Goal: Information Seeking & Learning: Learn about a topic

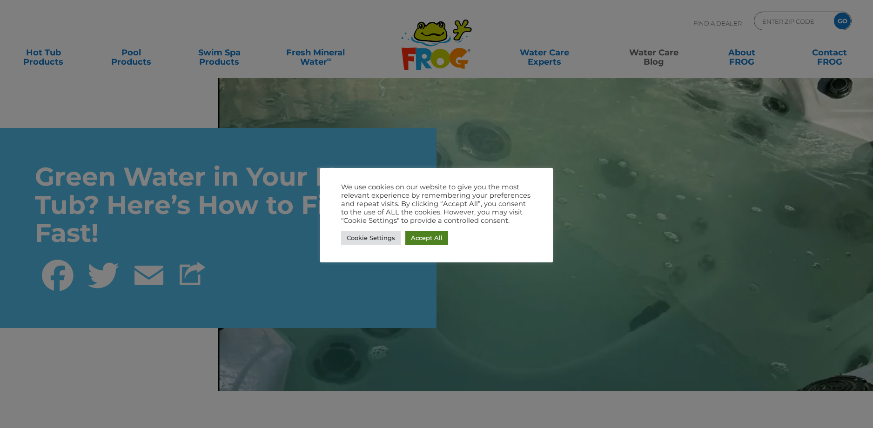
click at [422, 234] on link "Accept All" at bounding box center [426, 238] width 43 height 14
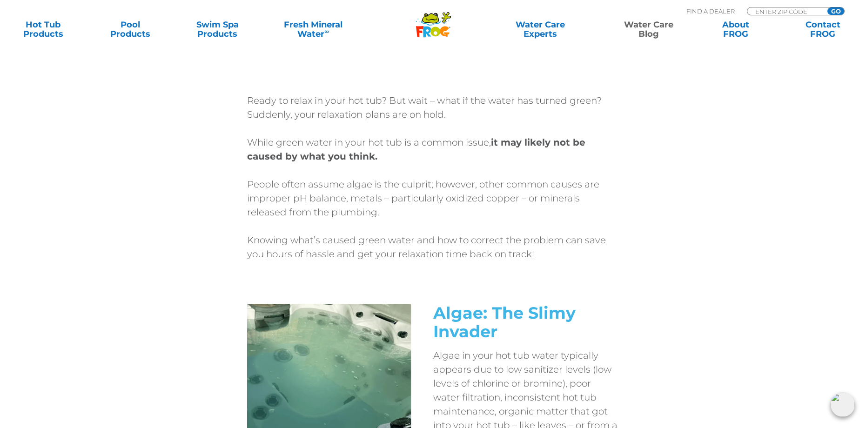
scroll to position [372, 0]
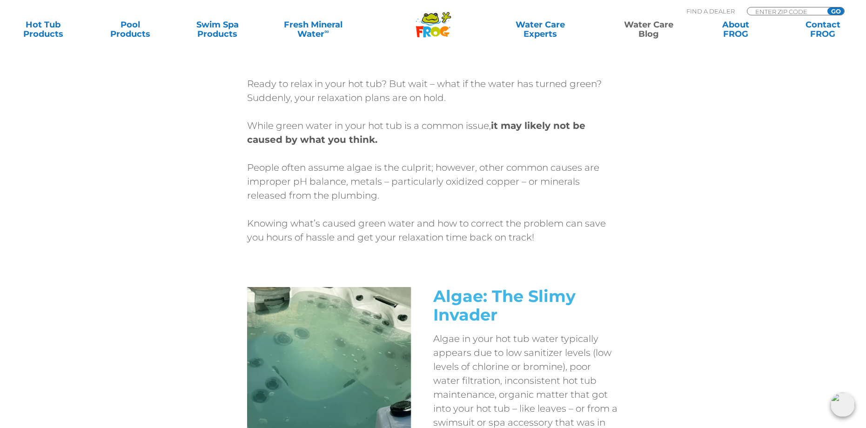
click at [188, 245] on div "Ready to relax in your hot tub? But wait – what if the water has turned green? …" at bounding box center [433, 182] width 558 height 210
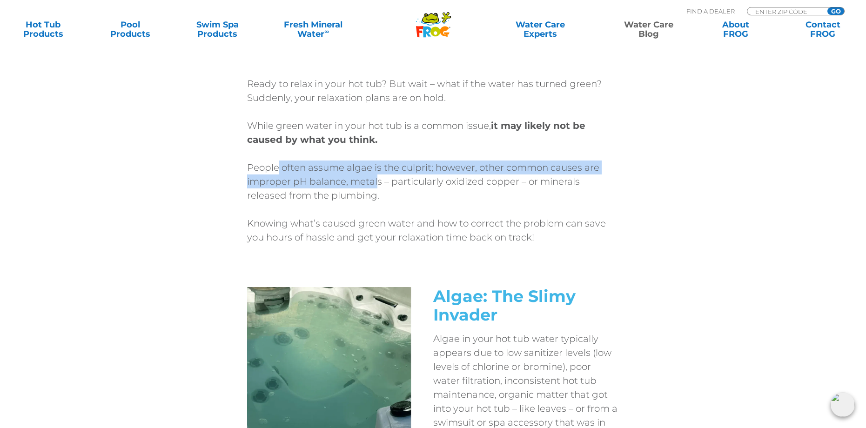
drag, startPoint x: 278, startPoint y: 168, endPoint x: 378, endPoint y: 185, distance: 101.0
click at [378, 185] on p "People often assume algae is the culprit; however, other common causes are impr…" at bounding box center [433, 182] width 372 height 42
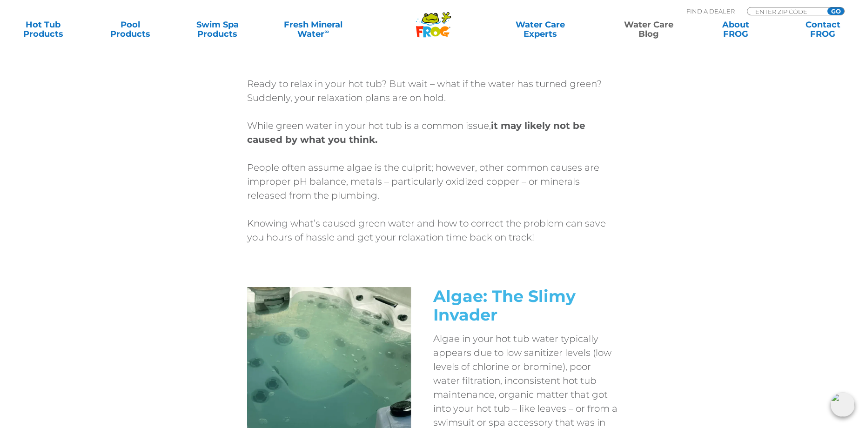
click at [388, 192] on p "People often assume algae is the culprit; however, other common causes are impr…" at bounding box center [433, 182] width 372 height 42
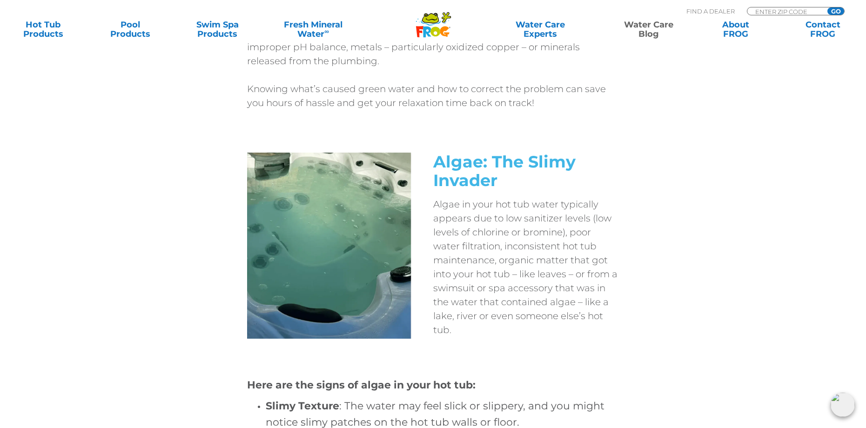
scroll to position [512, 0]
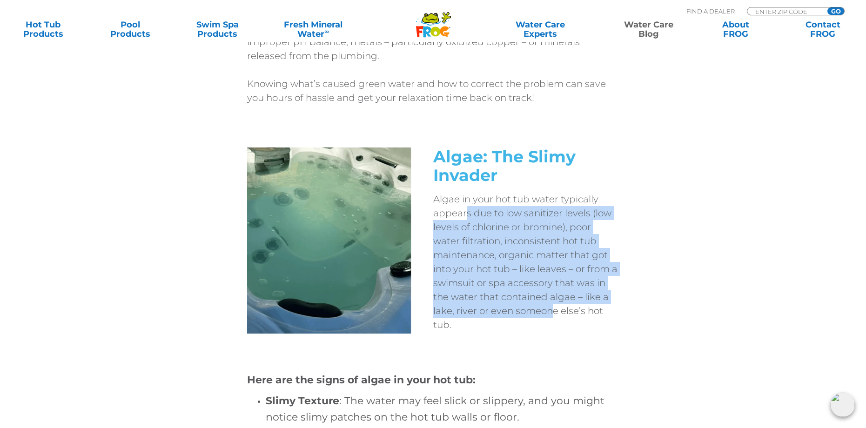
drag, startPoint x: 464, startPoint y: 215, endPoint x: 562, endPoint y: 304, distance: 132.4
click at [557, 306] on p "Algae in your hot tub water typically appears due to low sanitizer levels (low …" at bounding box center [526, 262] width 186 height 140
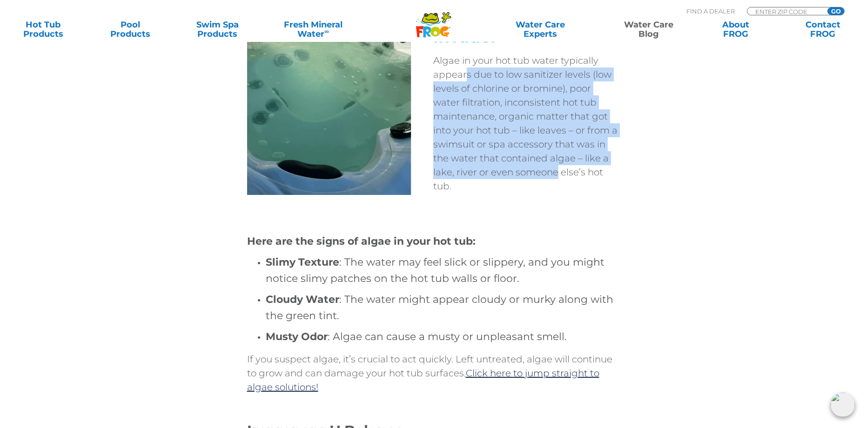
scroll to position [652, 0]
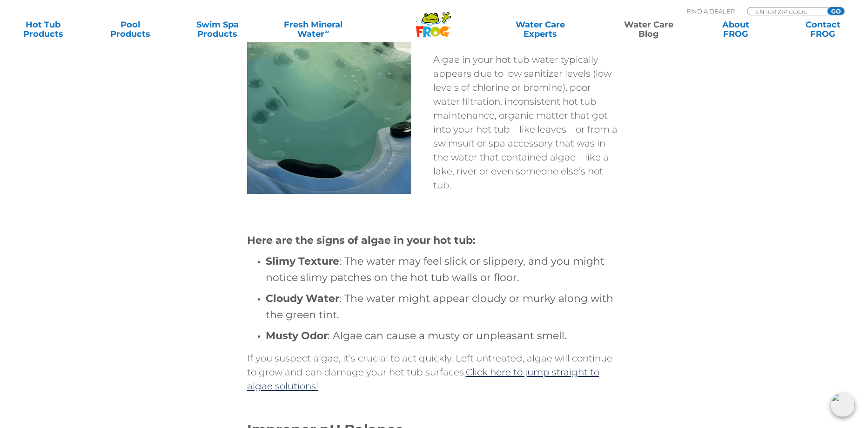
click at [462, 259] on h4 "Slimy Texture : The water may feel slick or slippery, and you might notice slim…" at bounding box center [443, 269] width 354 height 33
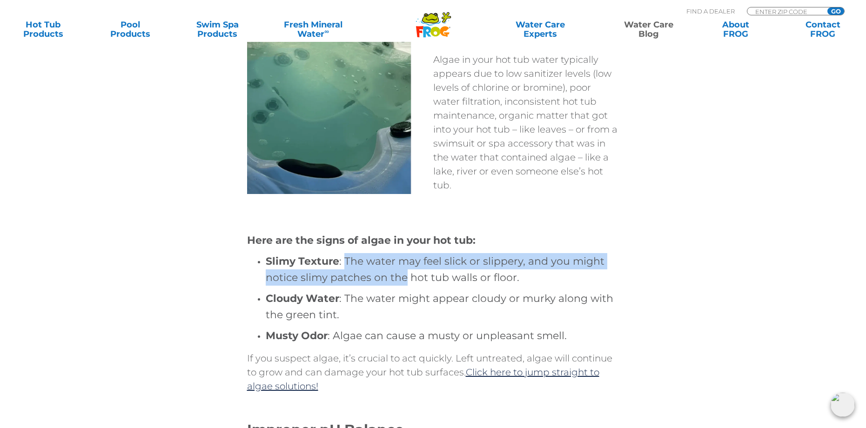
drag, startPoint x: 345, startPoint y: 260, endPoint x: 405, endPoint y: 270, distance: 60.9
click at [405, 270] on h4 "Slimy Texture : The water may feel slick or slippery, and you might notice slim…" at bounding box center [443, 269] width 354 height 33
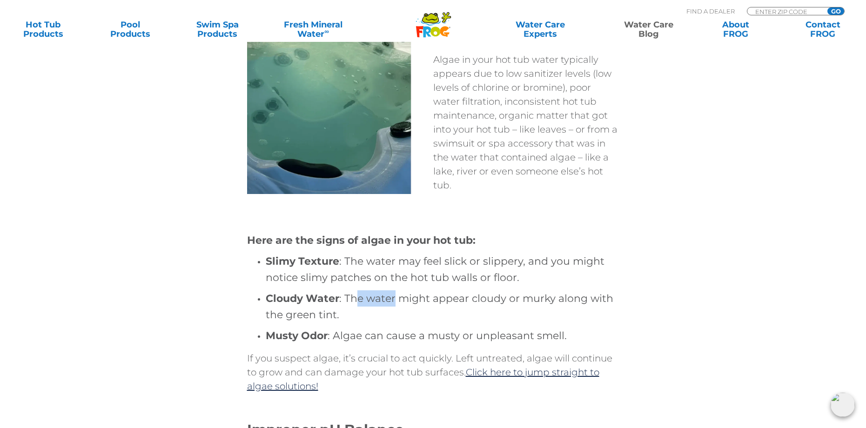
drag, startPoint x: 364, startPoint y: 296, endPoint x: 395, endPoint y: 302, distance: 31.7
click at [395, 302] on h4 "Cloudy Water : The water might appear cloudy or murky along with the green tint." at bounding box center [443, 306] width 354 height 33
drag, startPoint x: 362, startPoint y: 340, endPoint x: 397, endPoint y: 343, distance: 35.4
click at [387, 342] on h4 "Musty Odor : Algae can cause a musty or unpleasant smell." at bounding box center [443, 336] width 354 height 16
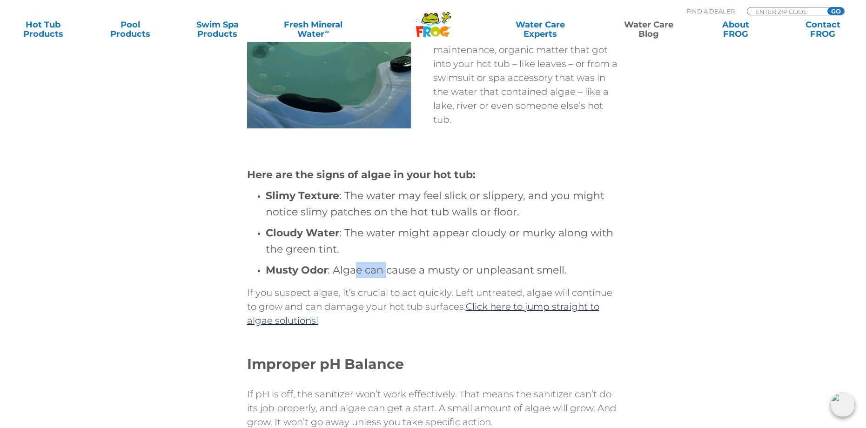
scroll to position [838, 0]
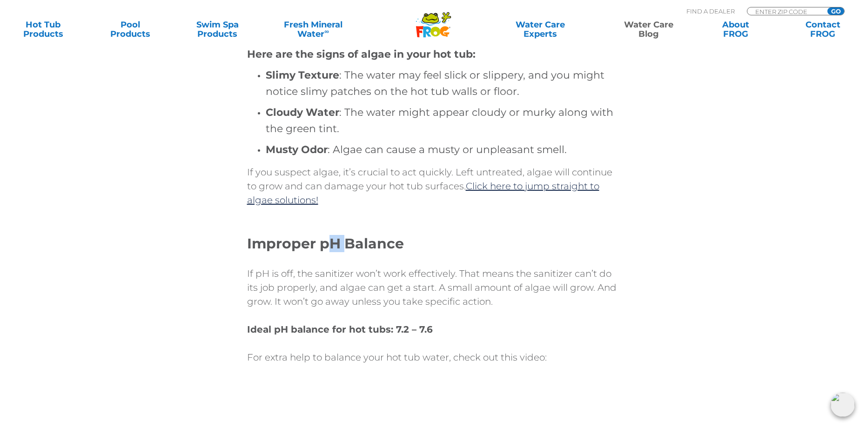
drag, startPoint x: 339, startPoint y: 250, endPoint x: 377, endPoint y: 253, distance: 37.8
click at [376, 253] on div "Here are the signs of algae in your hot tub: Slimy Texture : The water may feel…" at bounding box center [433, 301] width 372 height 534
drag, startPoint x: 377, startPoint y: 253, endPoint x: 315, endPoint y: 272, distance: 64.9
click at [377, 253] on div at bounding box center [433, 255] width 372 height 7
drag, startPoint x: 300, startPoint y: 280, endPoint x: 340, endPoint y: 280, distance: 40.5
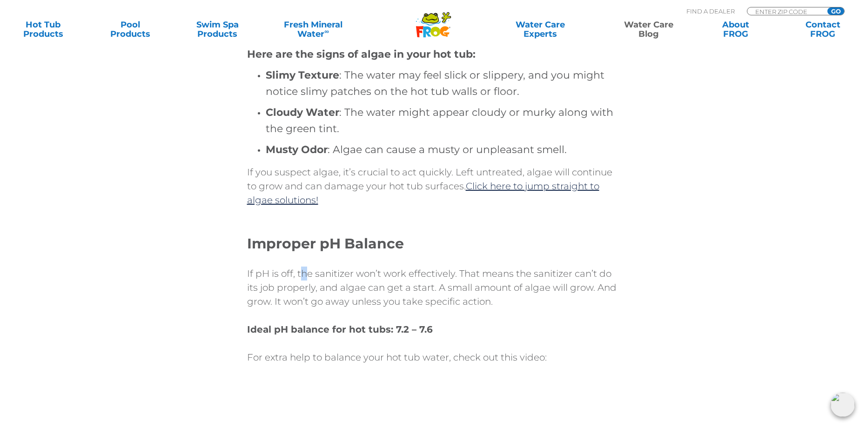
click at [328, 280] on p "If pH is off, the sanitizer won’t work effectively. That means the sanitizer ca…" at bounding box center [433, 288] width 372 height 42
click at [348, 279] on p "If pH is off, the sanitizer won’t work effectively. That means the sanitizer ca…" at bounding box center [433, 288] width 372 height 42
click at [374, 280] on p "If pH is off, the sanitizer won’t work effectively. That means the sanitizer ca…" at bounding box center [433, 288] width 372 height 42
drag, startPoint x: 341, startPoint y: 276, endPoint x: 396, endPoint y: 278, distance: 54.9
click at [394, 278] on p "If pH is off, the sanitizer won’t work effectively. That means the sanitizer ca…" at bounding box center [433, 288] width 372 height 42
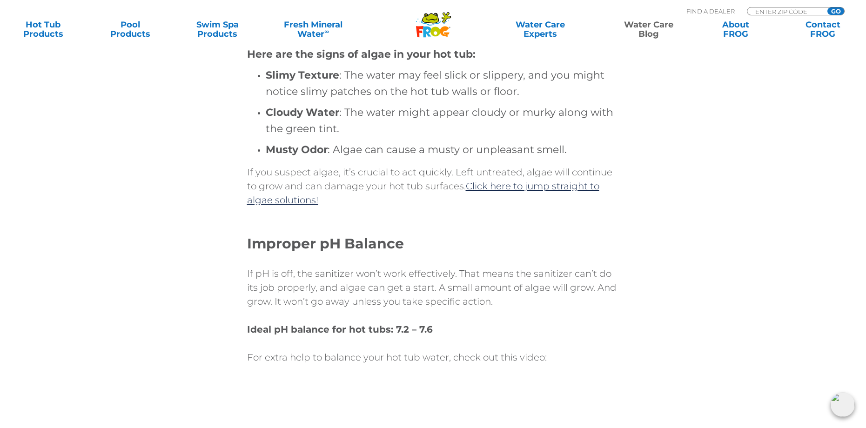
click at [454, 280] on p "If pH is off, the sanitizer won’t work effectively. That means the sanitizer ca…" at bounding box center [433, 288] width 372 height 42
drag, startPoint x: 491, startPoint y: 277, endPoint x: 522, endPoint y: 278, distance: 30.7
click at [494, 277] on p "If pH is off, the sanitizer won’t work effectively. That means the sanitizer ca…" at bounding box center [433, 288] width 372 height 42
drag, startPoint x: 522, startPoint y: 278, endPoint x: 530, endPoint y: 278, distance: 7.9
click at [524, 278] on p "If pH is off, the sanitizer won’t work effectively. That means the sanitizer ca…" at bounding box center [433, 288] width 372 height 42
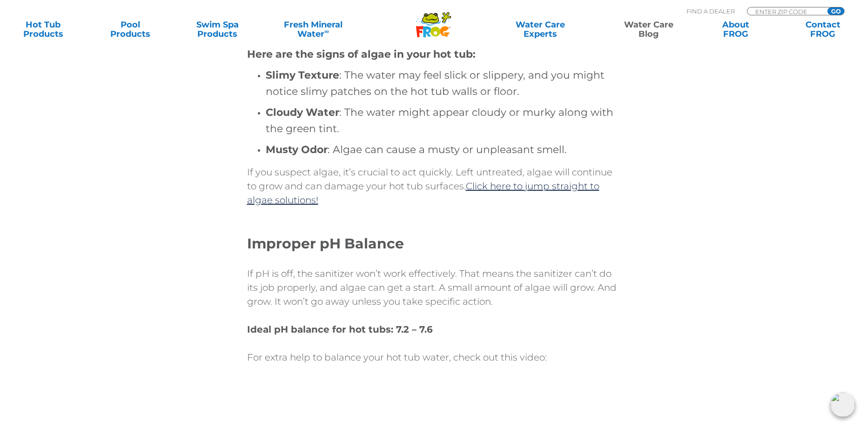
drag, startPoint x: 540, startPoint y: 278, endPoint x: 546, endPoint y: 279, distance: 6.1
click at [546, 279] on p "If pH is off, the sanitizer won’t work effectively. That means the sanitizer ca…" at bounding box center [433, 288] width 372 height 42
drag, startPoint x: 289, startPoint y: 291, endPoint x: 332, endPoint y: 294, distance: 43.4
click at [315, 293] on p "If pH is off, the sanitizer won’t work effectively. That means the sanitizer ca…" at bounding box center [433, 288] width 372 height 42
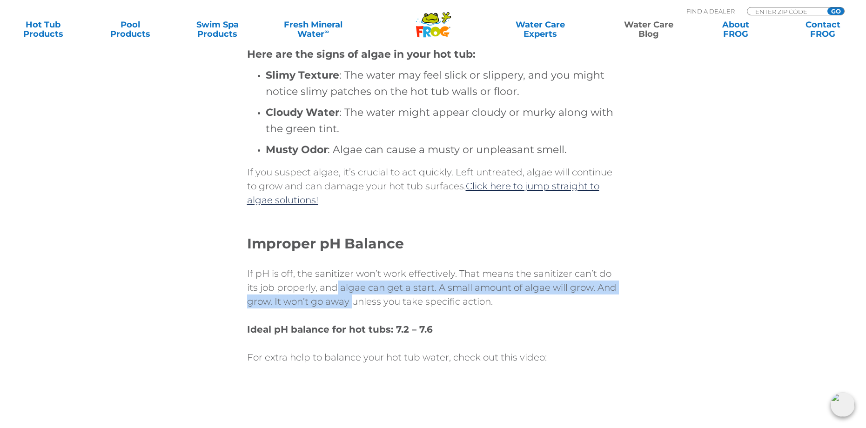
drag, startPoint x: 337, startPoint y: 294, endPoint x: 354, endPoint y: 295, distance: 16.8
click at [354, 295] on p "If pH is off, the sanitizer won’t work effectively. That means the sanitizer ca…" at bounding box center [433, 288] width 372 height 42
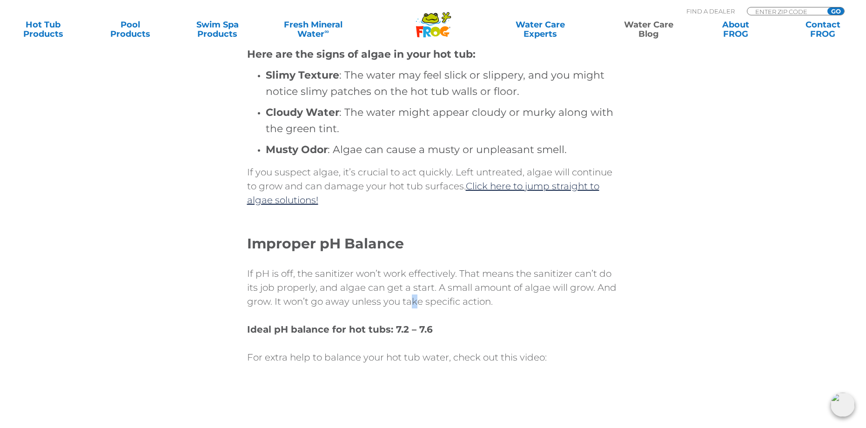
click at [424, 297] on p "If pH is off, the sanitizer won’t work effectively. That means the sanitizer ca…" at bounding box center [433, 288] width 372 height 42
drag, startPoint x: 468, startPoint y: 298, endPoint x: 484, endPoint y: 298, distance: 16.3
click at [471, 298] on p "If pH is off, the sanitizer won’t work effectively. That means the sanitizer ca…" at bounding box center [433, 288] width 372 height 42
drag, startPoint x: 513, startPoint y: 298, endPoint x: 519, endPoint y: 296, distance: 6.2
click at [516, 297] on p "If pH is off, the sanitizer won’t work effectively. That means the sanitizer ca…" at bounding box center [433, 288] width 372 height 42
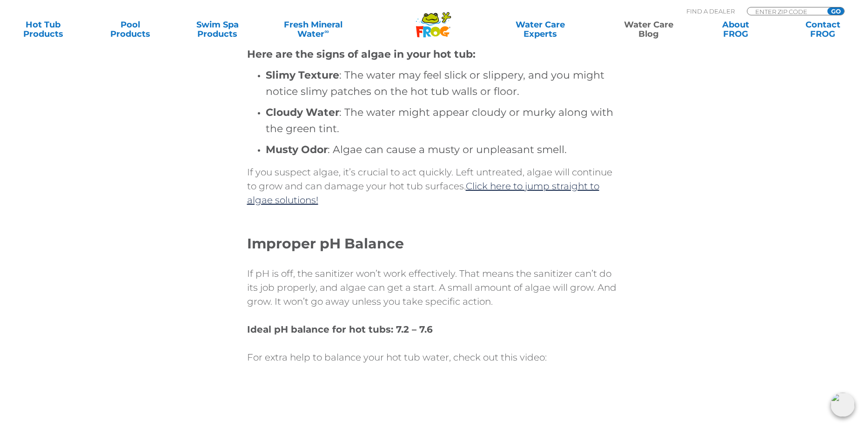
click at [564, 295] on p "If pH is off, the sanitizer won’t work effectively. That means the sanitizer ca…" at bounding box center [433, 288] width 372 height 42
drag, startPoint x: 542, startPoint y: 290, endPoint x: 568, endPoint y: 290, distance: 26.5
click at [556, 289] on p "If pH is off, the sanitizer won’t work effectively. That means the sanitizer ca…" at bounding box center [433, 288] width 372 height 42
click at [568, 290] on p "If pH is off, the sanitizer won’t work effectively. That means the sanitizer ca…" at bounding box center [433, 288] width 372 height 42
drag, startPoint x: 351, startPoint y: 297, endPoint x: 383, endPoint y: 298, distance: 32.6
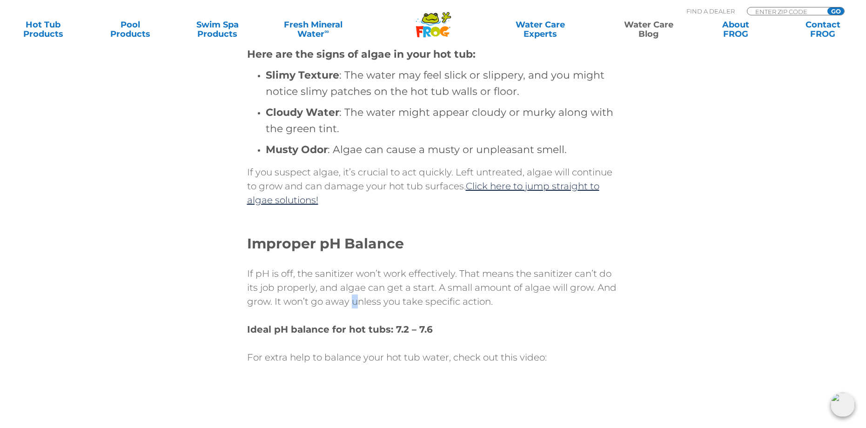
click at [374, 297] on p "If pH is off, the sanitizer won’t work effectively. That means the sanitizer ca…" at bounding box center [433, 288] width 372 height 42
drag, startPoint x: 383, startPoint y: 298, endPoint x: 422, endPoint y: 300, distance: 38.2
click at [399, 298] on p "If pH is off, the sanitizer won’t work effectively. That means the sanitizer ca…" at bounding box center [433, 288] width 372 height 42
click at [434, 301] on p "If pH is off, the sanitizer won’t work effectively. That means the sanitizer ca…" at bounding box center [433, 288] width 372 height 42
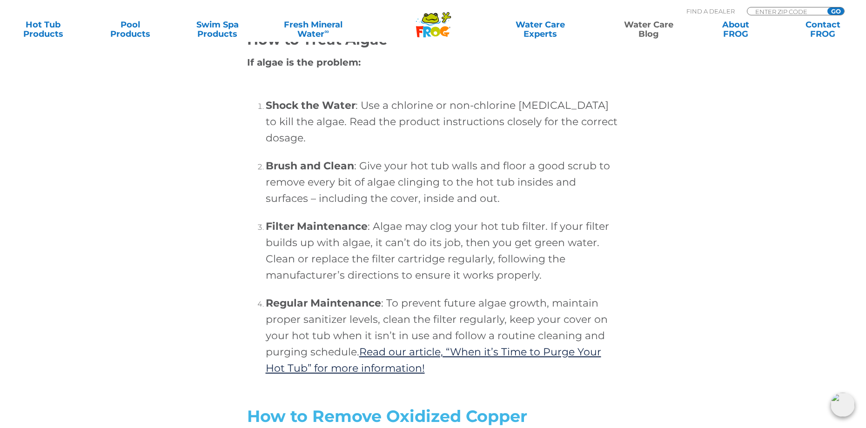
scroll to position [2653, 0]
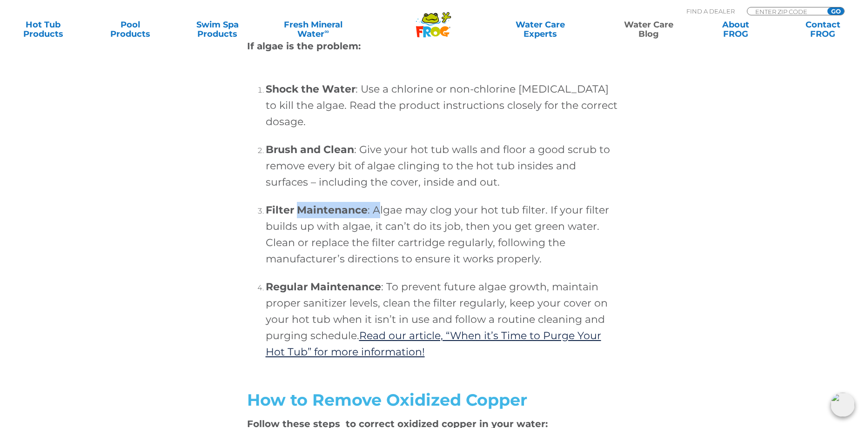
drag, startPoint x: 321, startPoint y: 229, endPoint x: 405, endPoint y: 233, distance: 84.3
click at [403, 233] on h4 "Filter Maintenance : Algae may clog your hot tub filter. If your filter builds …" at bounding box center [443, 234] width 354 height 65
click at [405, 233] on h4 "Filter Maintenance : Algae may clog your hot tub filter. If your filter builds …" at bounding box center [443, 234] width 354 height 65
drag, startPoint x: 317, startPoint y: 237, endPoint x: 401, endPoint y: 242, distance: 83.9
click at [348, 241] on h4 "Filter Maintenance : Algae may clog your hot tub filter. If your filter builds …" at bounding box center [443, 234] width 354 height 65
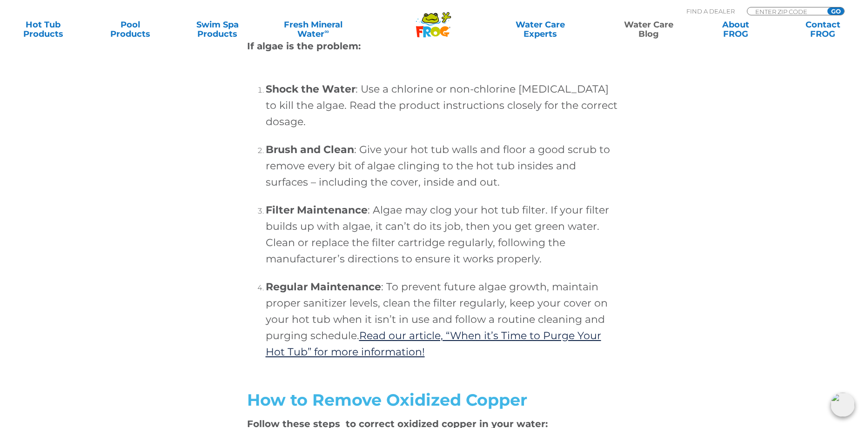
click at [401, 242] on h4 "Filter Maintenance : Algae may clog your hot tub filter. If your filter builds …" at bounding box center [443, 234] width 354 height 65
click at [363, 242] on h4 "Filter Maintenance : Algae may clog your hot tub filter. If your filter builds …" at bounding box center [443, 234] width 354 height 65
click at [386, 242] on h4 "Filter Maintenance : Algae may clog your hot tub filter. If your filter builds …" at bounding box center [443, 234] width 354 height 65
drag, startPoint x: 319, startPoint y: 236, endPoint x: 381, endPoint y: 240, distance: 62.0
click at [344, 238] on h4 "Filter Maintenance : Algae may clog your hot tub filter. If your filter builds …" at bounding box center [443, 234] width 354 height 65
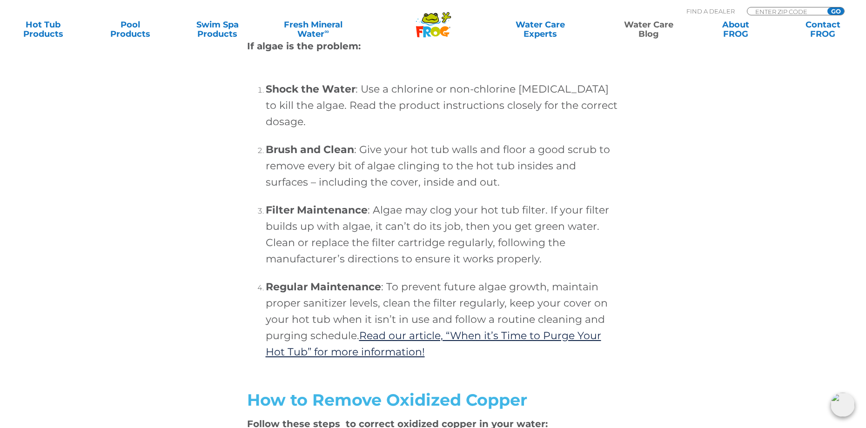
click at [381, 240] on h4 "Filter Maintenance : Algae may clog your hot tub filter. If your filter builds …" at bounding box center [443, 234] width 354 height 65
drag, startPoint x: 314, startPoint y: 237, endPoint x: 399, endPoint y: 241, distance: 85.7
click at [373, 239] on h4 "Filter Maintenance : Algae may clog your hot tub filter. If your filter builds …" at bounding box center [443, 234] width 354 height 65
click at [402, 241] on h4 "Filter Maintenance : Algae may clog your hot tub filter. If your filter builds …" at bounding box center [443, 234] width 354 height 65
drag, startPoint x: 421, startPoint y: 233, endPoint x: 469, endPoint y: 235, distance: 48.5
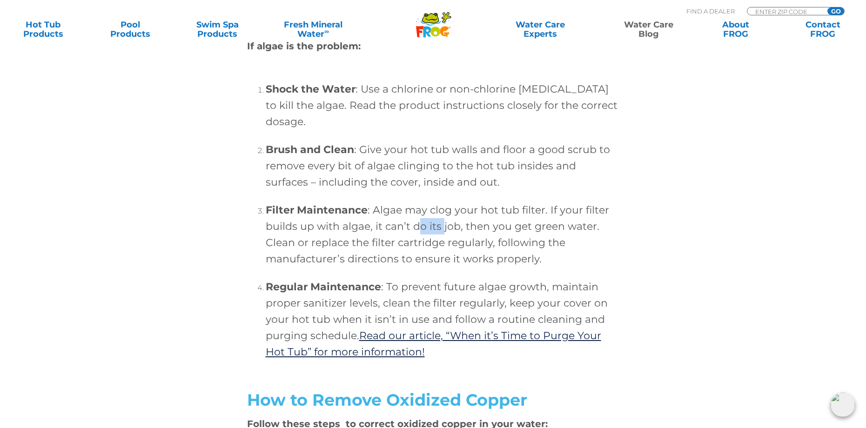
click at [458, 235] on h4 "Filter Maintenance : Algae may clog your hot tub filter. If your filter builds …" at bounding box center [443, 234] width 354 height 65
click at [469, 235] on h4 "Filter Maintenance : Algae may clog your hot tub filter. If your filter builds …" at bounding box center [443, 234] width 354 height 65
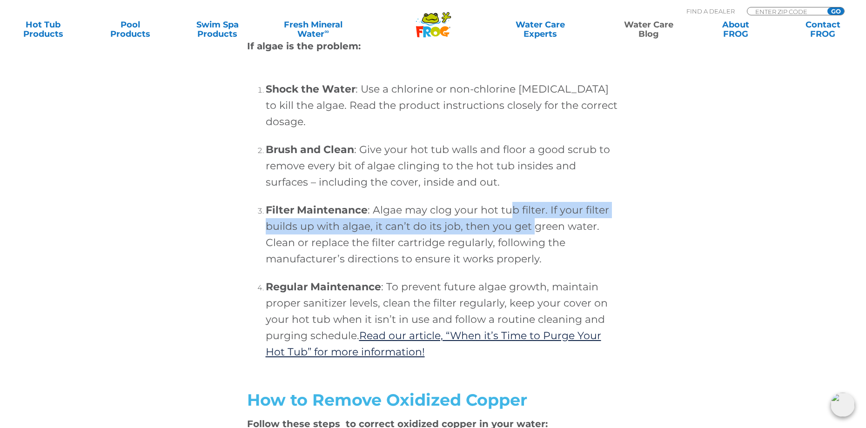
drag, startPoint x: 514, startPoint y: 231, endPoint x: 558, endPoint y: 234, distance: 44.8
click at [535, 233] on h4 "Filter Maintenance : Algae may clog your hot tub filter. If your filter builds …" at bounding box center [443, 234] width 354 height 65
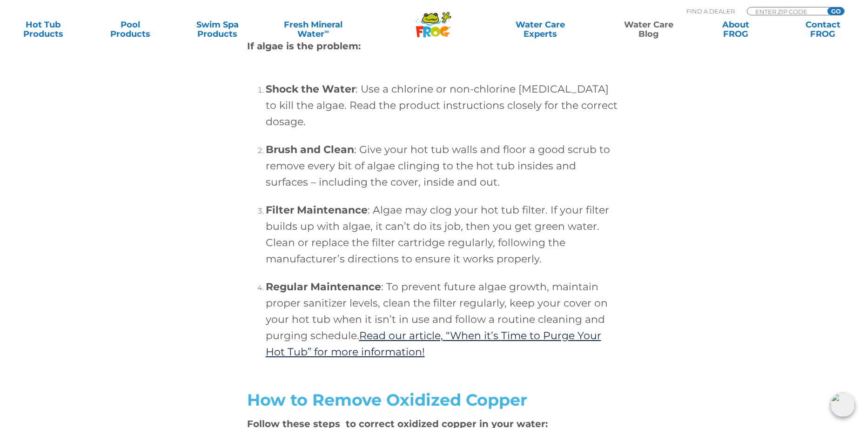
click at [558, 234] on h4 "Filter Maintenance : Algae may clog your hot tub filter. If your filter builds …" at bounding box center [443, 234] width 354 height 65
drag, startPoint x: 347, startPoint y: 239, endPoint x: 419, endPoint y: 245, distance: 72.4
click at [397, 242] on h4 "Filter Maintenance : Algae may clog your hot tub filter. If your filter builds …" at bounding box center [443, 234] width 354 height 65
click at [422, 245] on h4 "Filter Maintenance : Algae may clog your hot tub filter. If your filter builds …" at bounding box center [443, 234] width 354 height 65
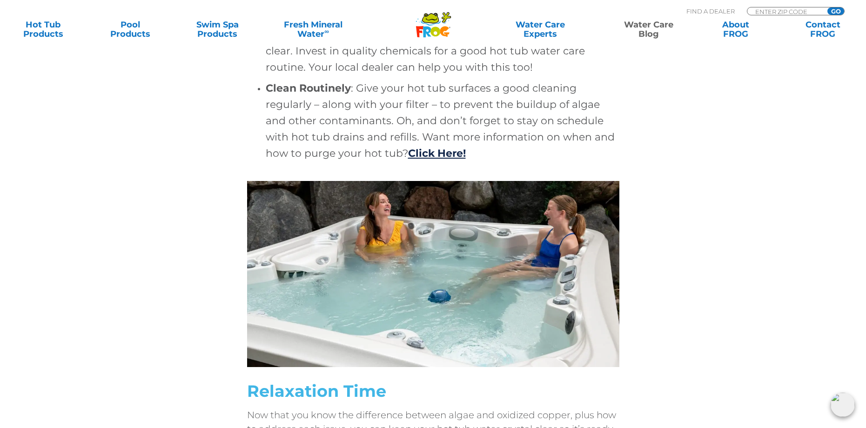
scroll to position [4142, 0]
